Goal: Task Accomplishment & Management: Manage account settings

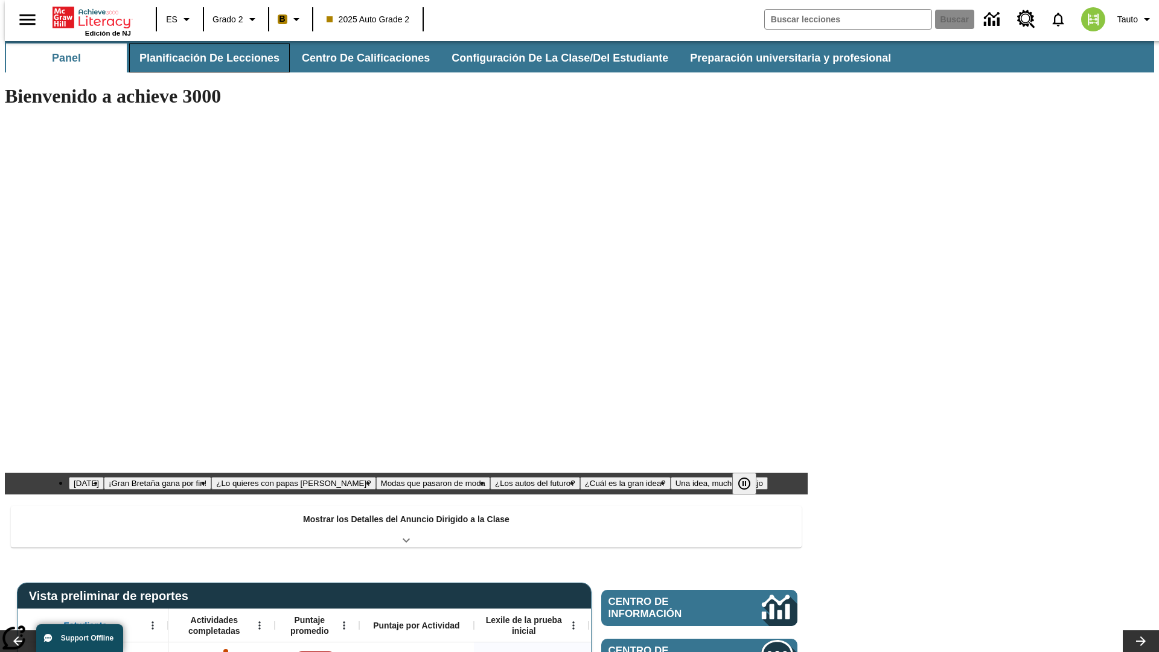
click at [202, 58] on button "Planificación de lecciones" at bounding box center [209, 57] width 161 height 29
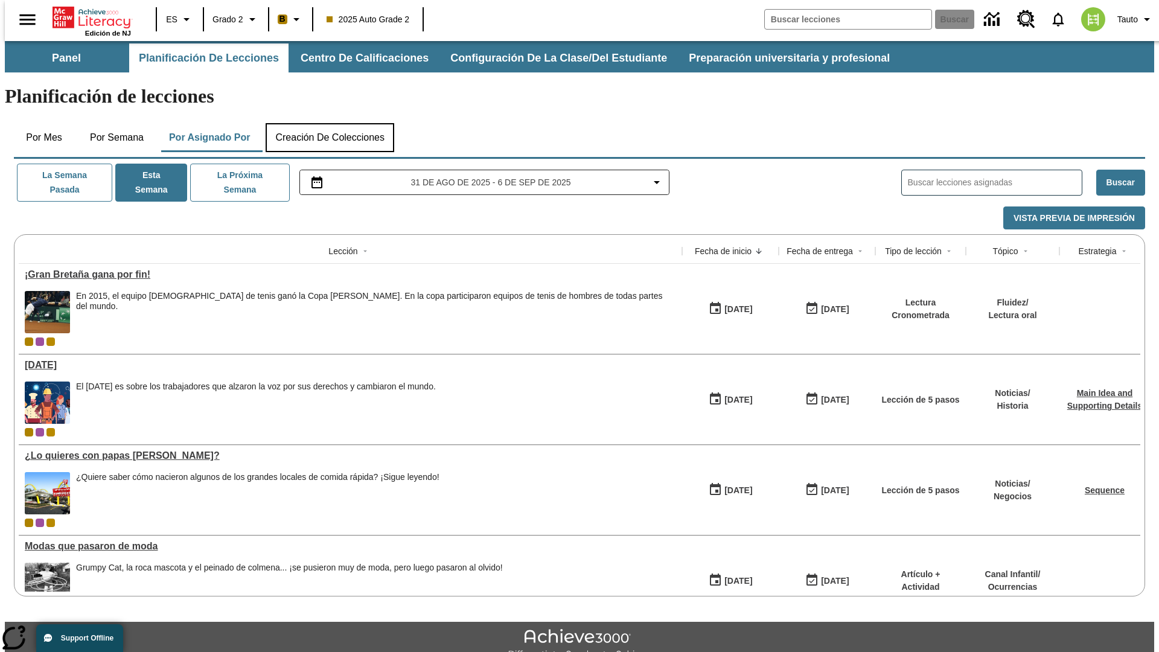
click at [330, 123] on button "Creación de colecciones" at bounding box center [330, 137] width 129 height 29
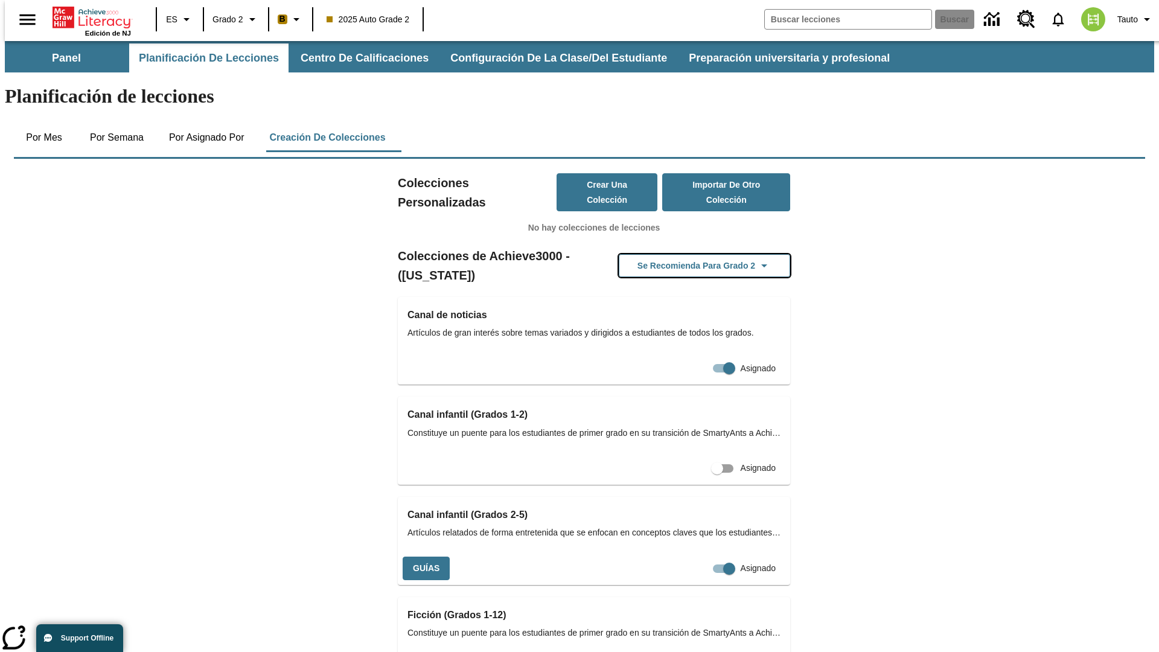
click at [685, 254] on button "Se recomienda para Grado 2" at bounding box center [704, 266] width 171 height 24
click at [702, 557] on input "Asignado" at bounding box center [706, 568] width 69 height 23
checkbox input "false"
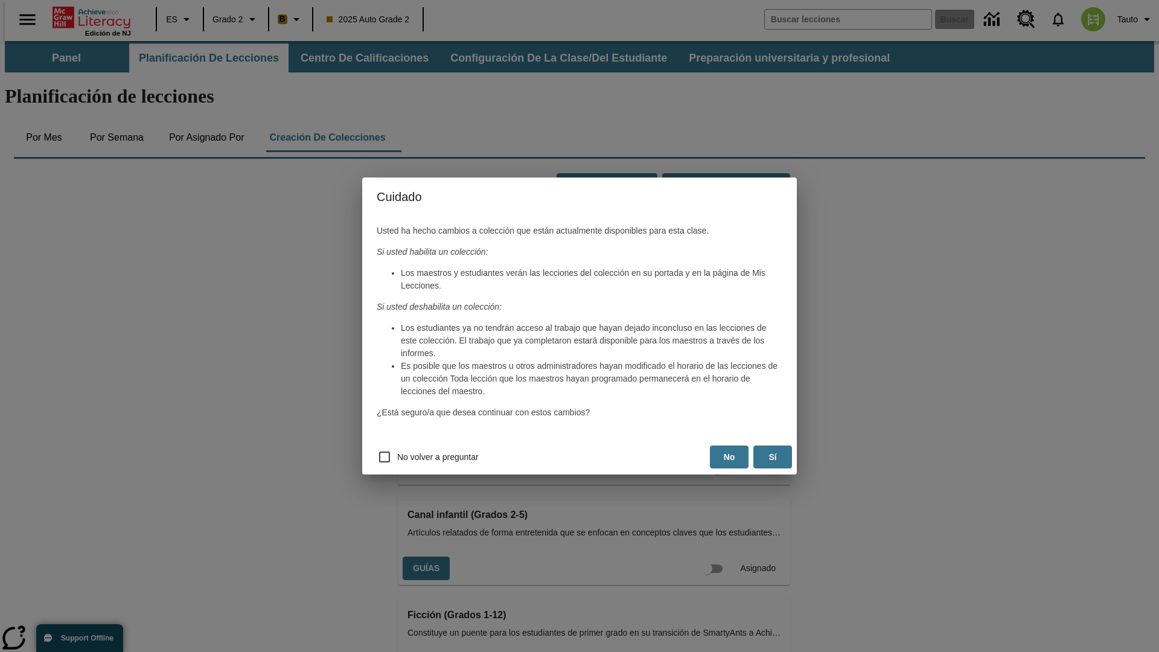
scroll to position [0, 6]
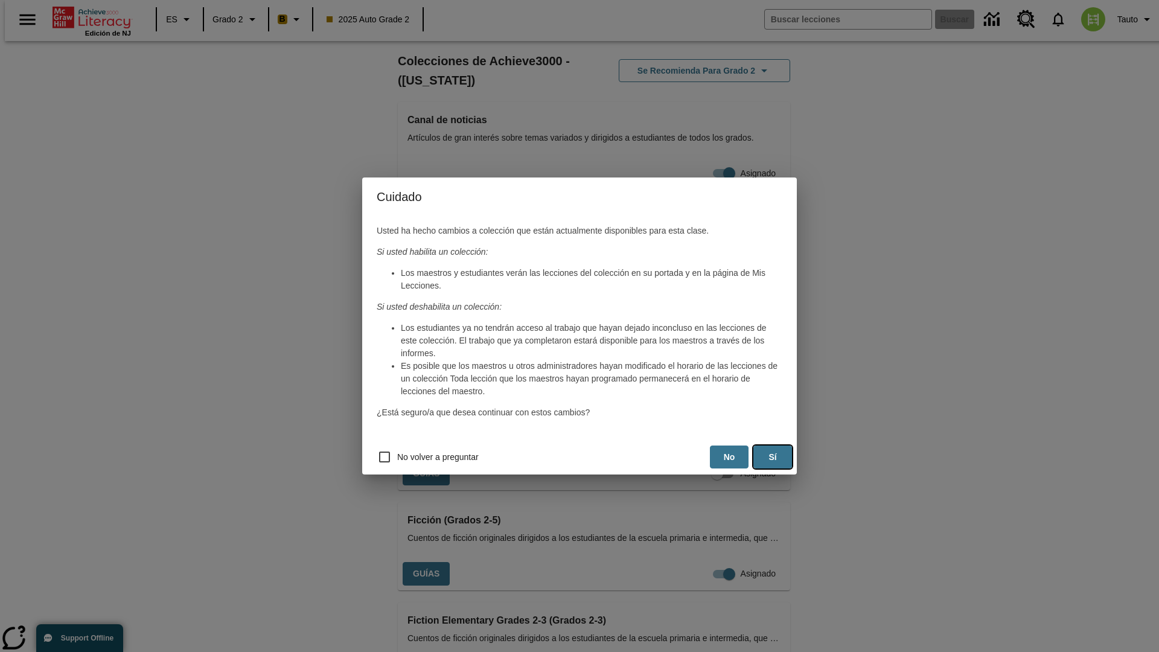
click at [773, 457] on button "Sí" at bounding box center [773, 458] width 39 height 24
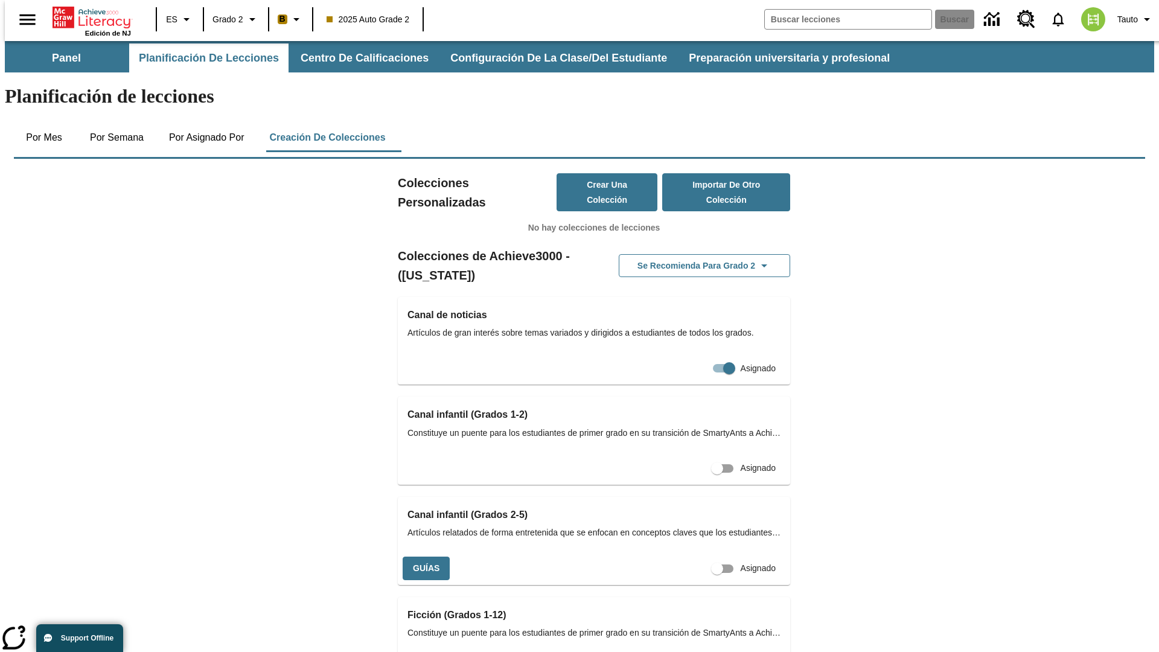
scroll to position [195, 0]
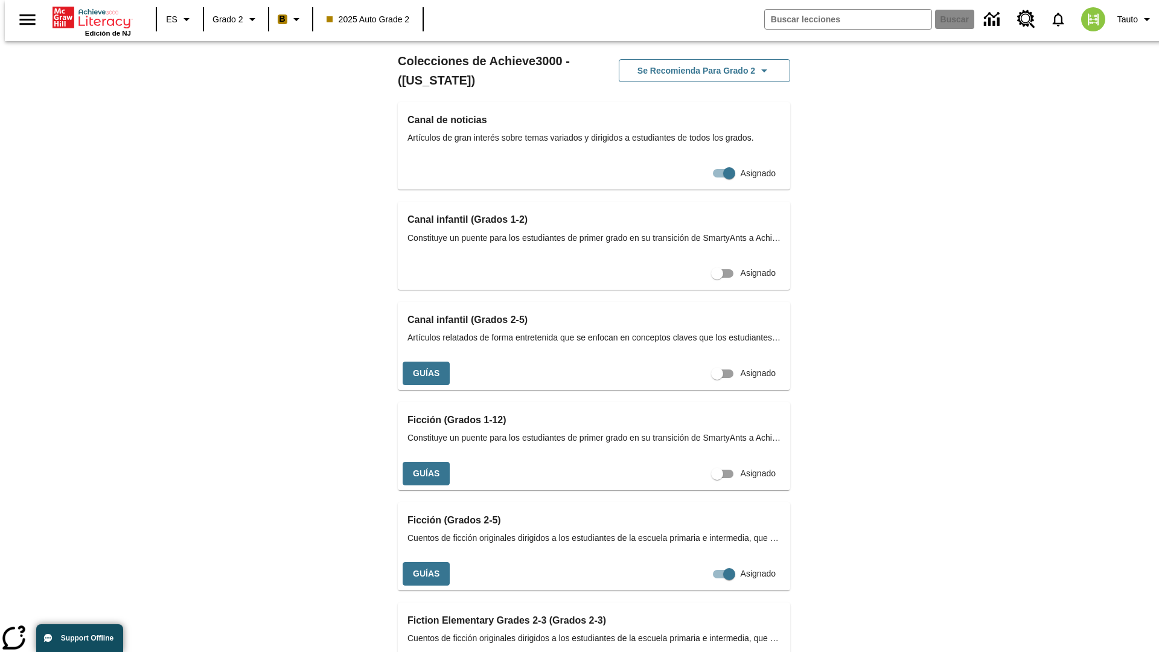
click at [685, 385] on input "Asignado" at bounding box center [717, 373] width 69 height 23
checkbox input "true"
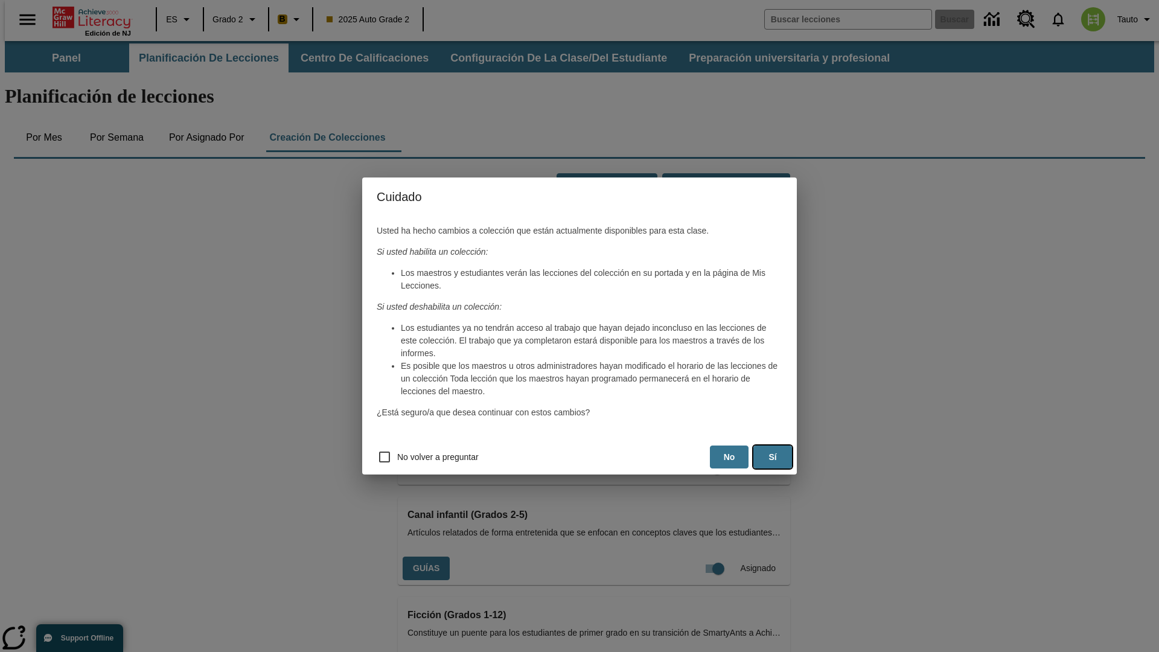
click at [773, 457] on button "Sí" at bounding box center [773, 458] width 39 height 24
